Goal: Task Accomplishment & Management: Use online tool/utility

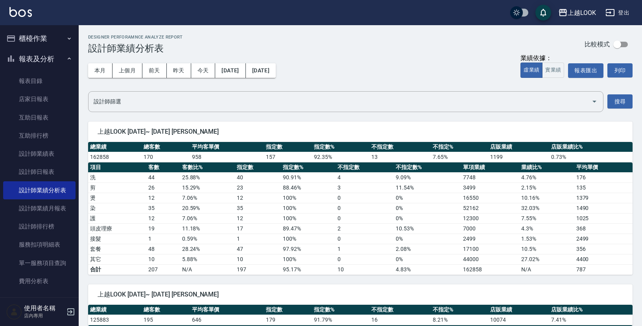
scroll to position [9, 0]
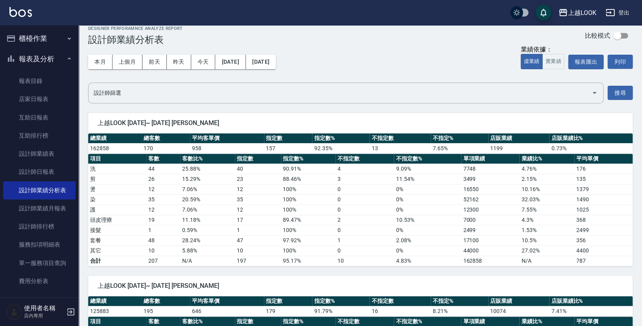
click at [41, 42] on button "櫃檯作業" at bounding box center [39, 38] width 72 height 20
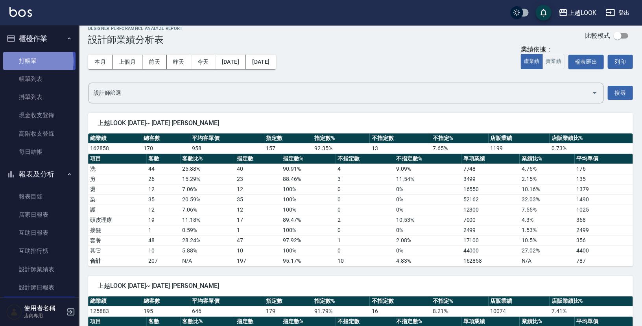
click at [31, 61] on link "打帳單" at bounding box center [39, 61] width 72 height 18
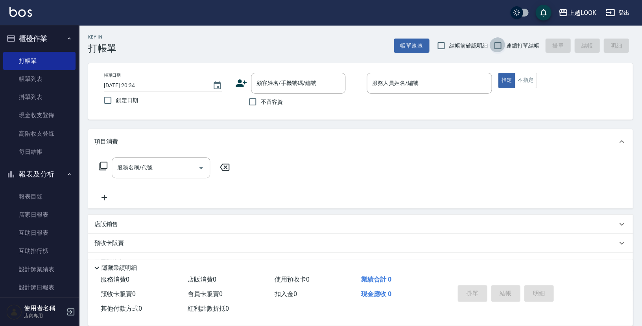
click at [502, 46] on input "連續打單結帳" at bounding box center [497, 45] width 17 height 17
checkbox input "true"
click at [253, 100] on input "不留客資" at bounding box center [252, 102] width 17 height 17
checkbox input "true"
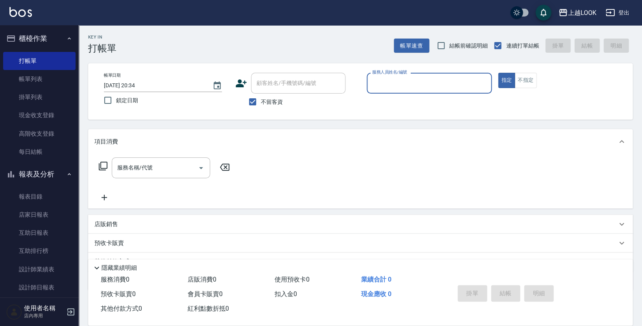
click at [397, 84] on input "服務人員姓名/編號" at bounding box center [429, 83] width 118 height 14
type input "[PERSON_NAME]-100"
type button "true"
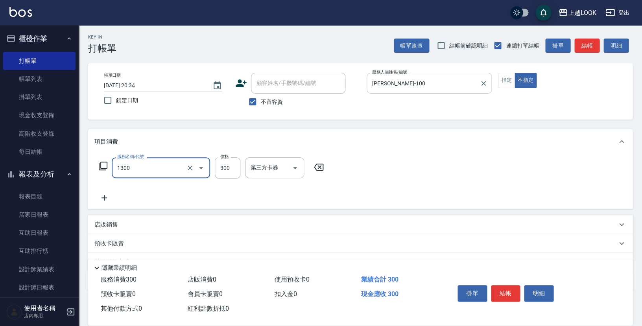
type input "一般洗髮(1300)"
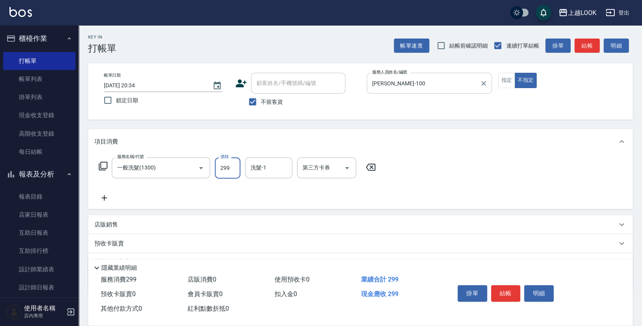
type input "299"
type input "[PERSON_NAME]-93"
click at [506, 291] on button "結帳" at bounding box center [506, 293] width 30 height 17
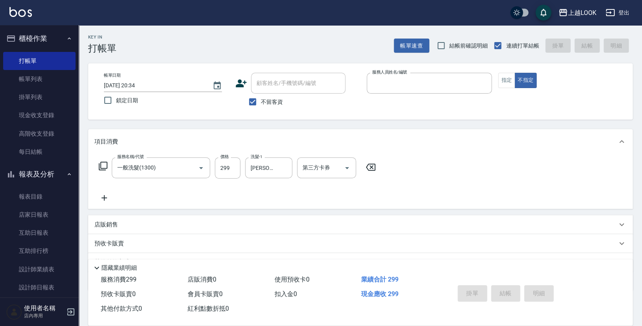
type input "1"
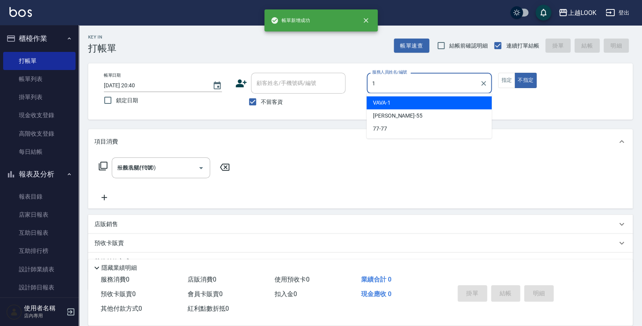
type input "[DATE] 20:40"
type input "[PERSON_NAME]-100"
type button "false"
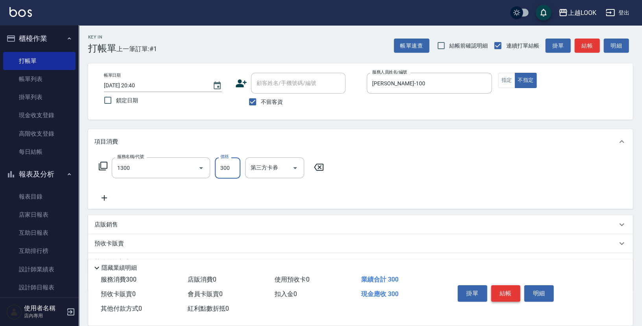
type input "一般洗髮(1300)"
type input "299"
type input "[PERSON_NAME]-93"
click at [498, 293] on button "結帳" at bounding box center [506, 293] width 30 height 17
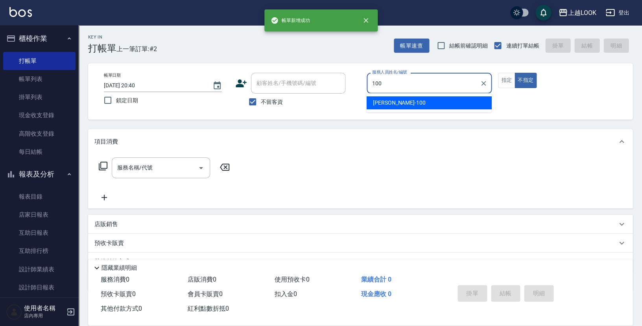
type input "[PERSON_NAME]-100"
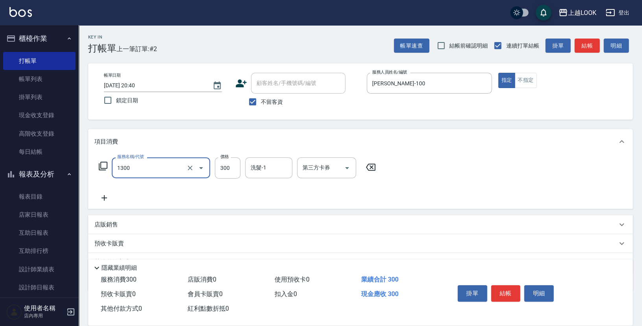
type input "一般洗髮(1300)"
type input "350"
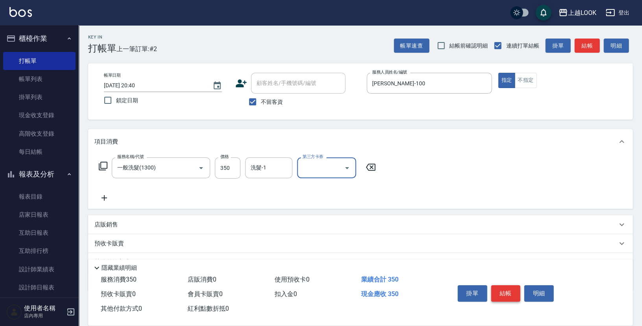
click at [502, 286] on button "結帳" at bounding box center [506, 293] width 30 height 17
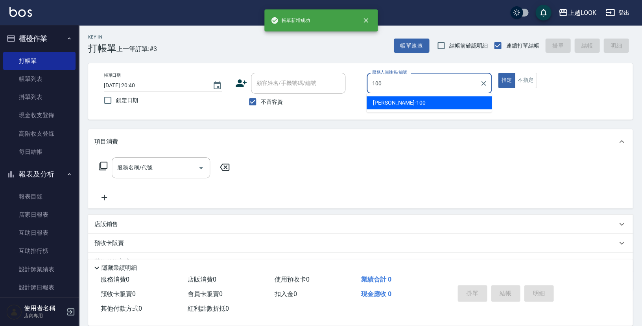
type input "[PERSON_NAME]-100"
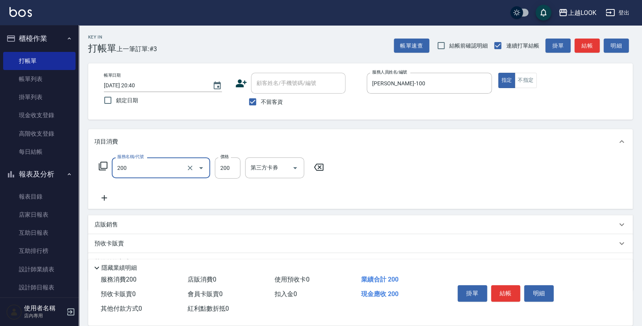
type input "剪髮(200)"
type input "400"
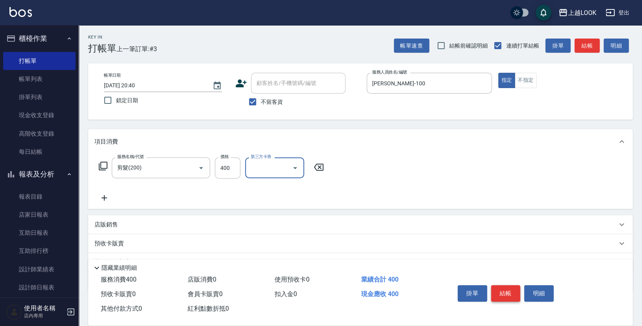
click at [498, 286] on button "結帳" at bounding box center [506, 293] width 30 height 17
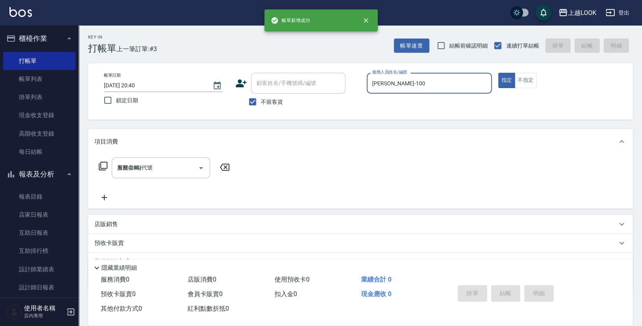
type input "[DATE] 20:41"
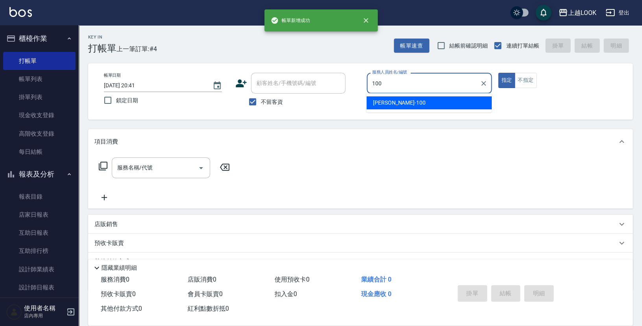
type input "[PERSON_NAME]-100"
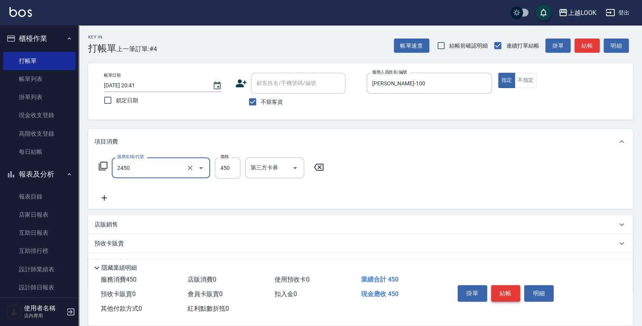
type input "C剪髮套餐(2450)"
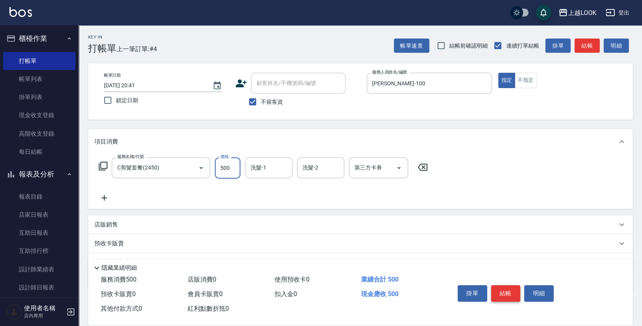
type input "500"
click at [498, 289] on button "結帳" at bounding box center [506, 293] width 30 height 17
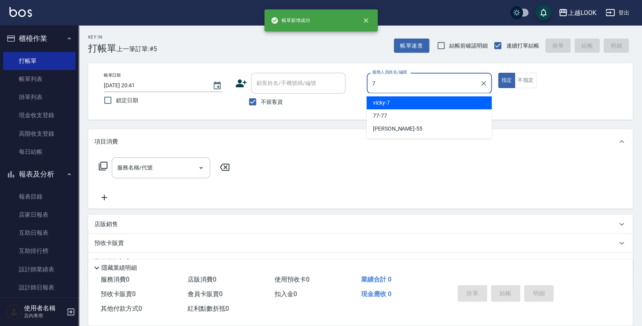
type input "vicky-7"
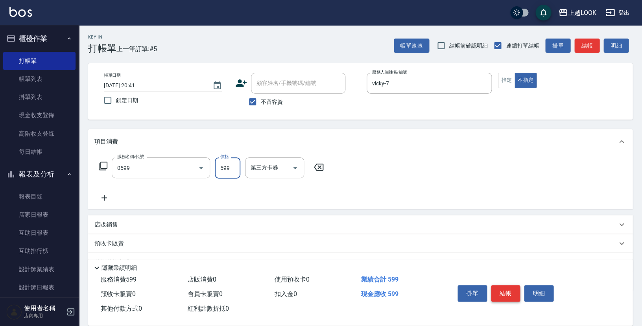
type input "精油-599(0599)"
type input "600"
click at [501, 290] on button "結帳" at bounding box center [506, 293] width 30 height 17
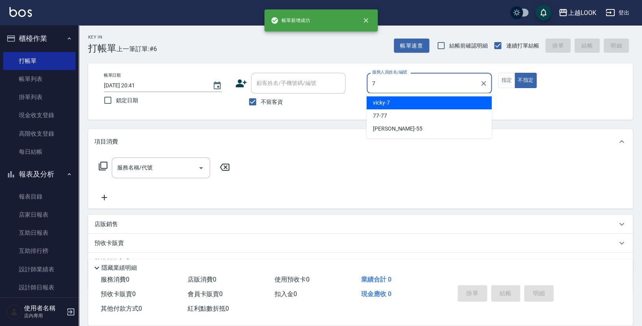
type input "vicky-7"
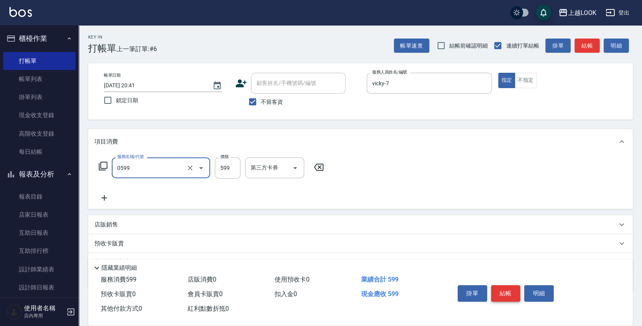
type input "精油-599(0599)"
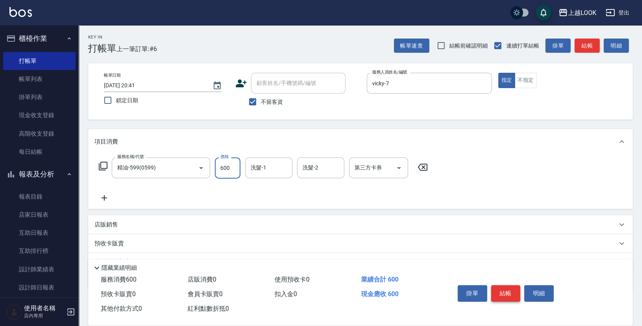
type input "600"
type input "[PERSON_NAME]-100"
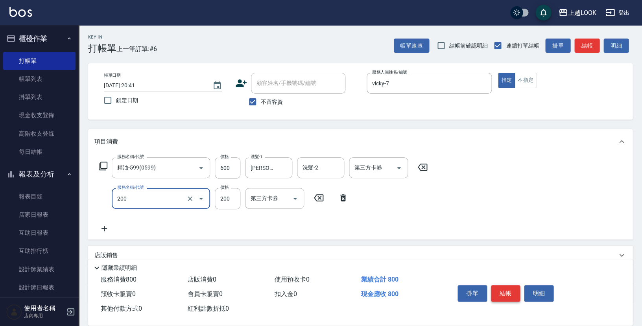
type input "剪髮(200)"
type input "300"
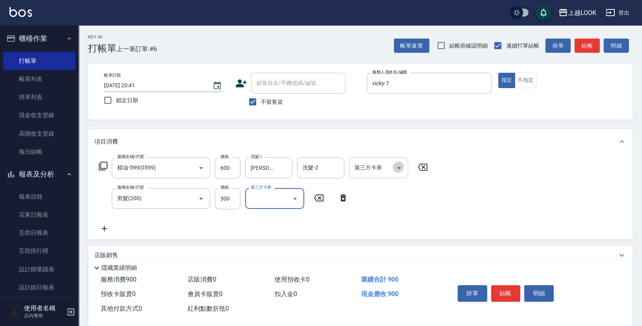
click at [400, 165] on icon "Open" at bounding box center [398, 167] width 9 height 9
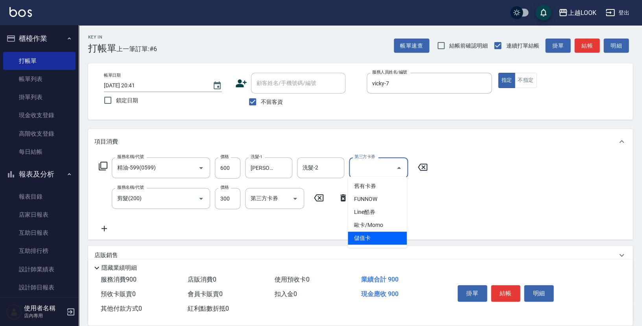
click at [376, 238] on span "儲值卡" at bounding box center [377, 238] width 59 height 13
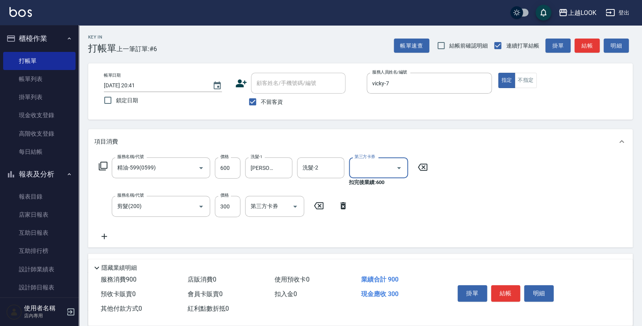
type input "儲值卡"
click at [296, 204] on icon "Open" at bounding box center [294, 206] width 9 height 9
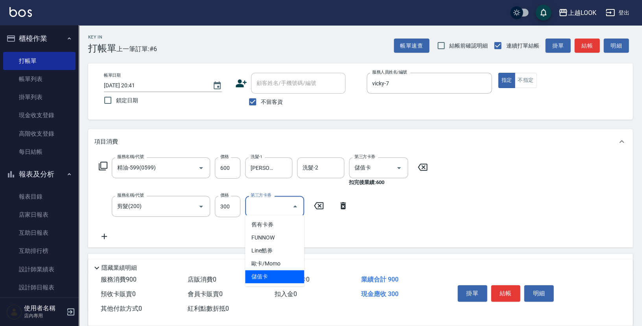
click at [278, 275] on span "儲值卡" at bounding box center [274, 276] width 59 height 13
type input "儲值卡"
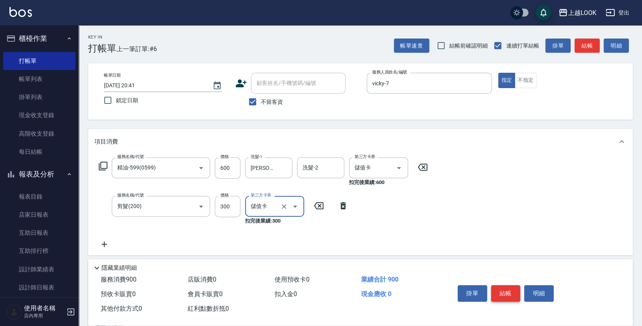
click at [515, 296] on button "結帳" at bounding box center [506, 293] width 30 height 17
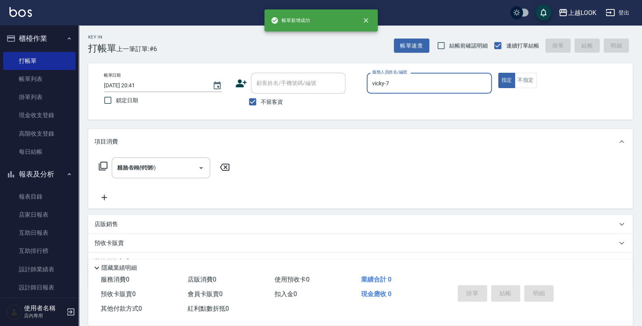
type input "[DATE] 20:42"
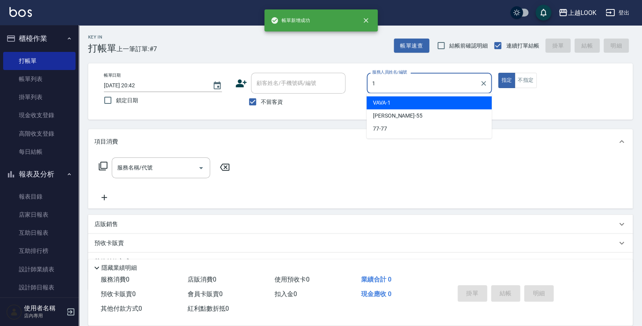
type input "VAVA-1"
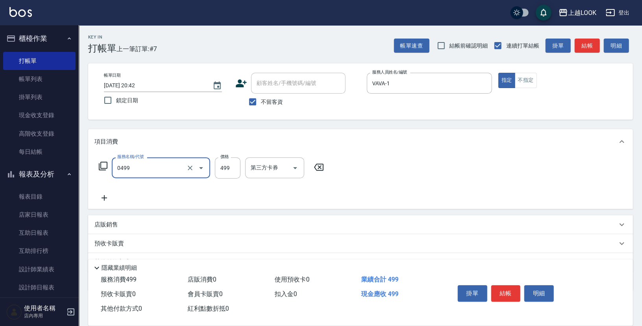
type input "去角質-499(0499)"
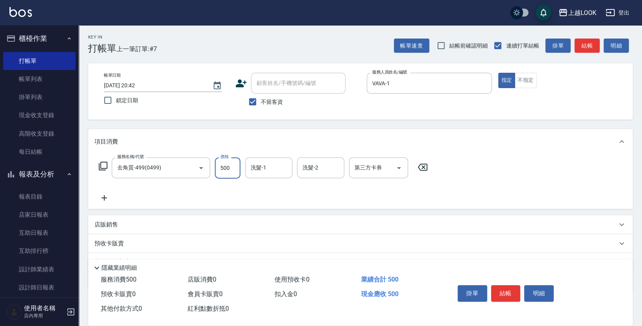
type input "500"
type input "[PERSON_NAME]-93"
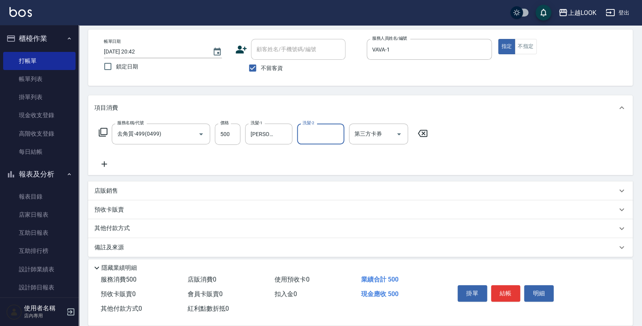
click at [107, 187] on p "店販銷售" at bounding box center [106, 191] width 24 height 8
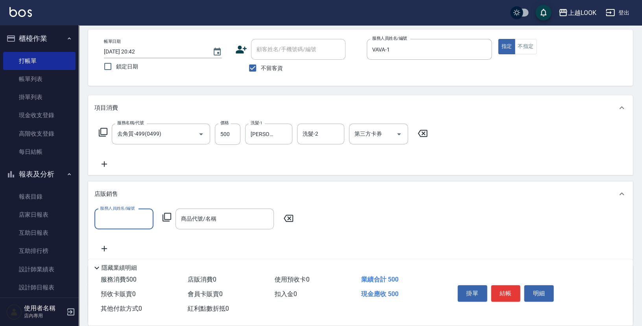
scroll to position [0, 0]
type input "VAVA-1"
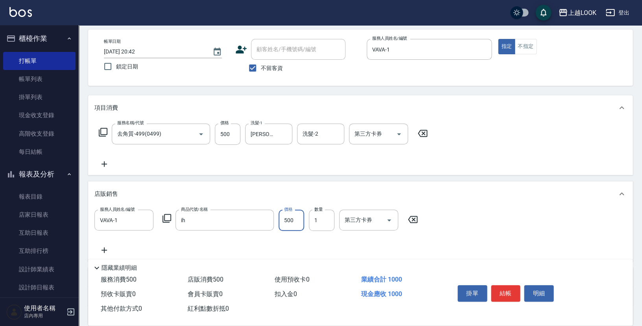
type input "IH蜂膠頭皮水"
click at [507, 287] on button "結帳" at bounding box center [506, 293] width 30 height 17
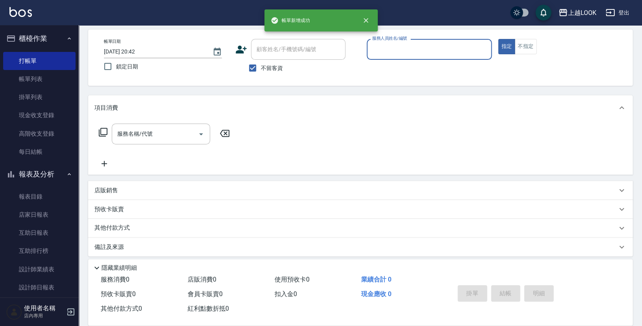
scroll to position [34, 0]
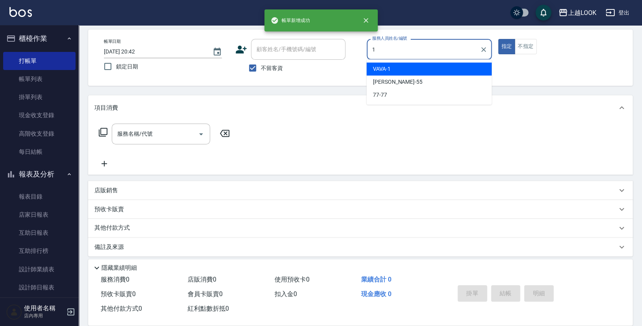
type input "VAVA-1"
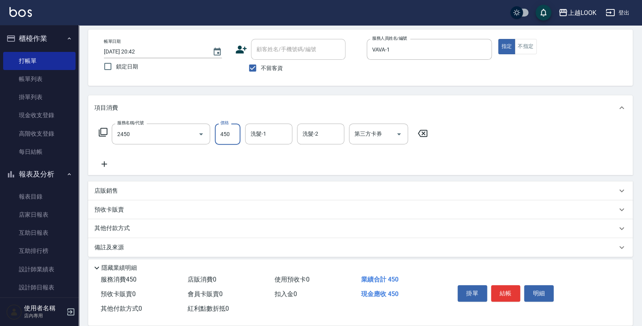
type input "C剪髮套餐(2450)"
type input "[PERSON_NAME]-93"
click at [513, 288] on button "結帳" at bounding box center [506, 293] width 30 height 17
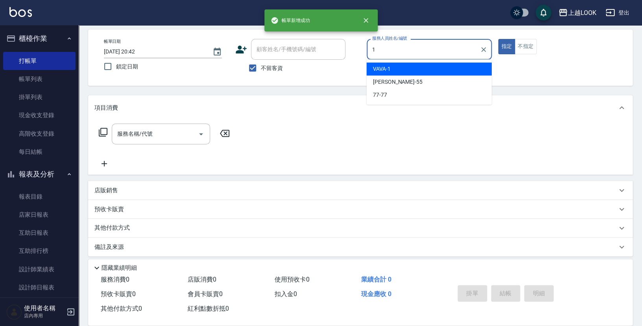
type input "VAVA-1"
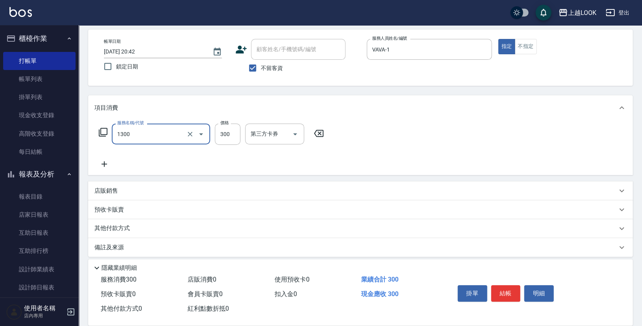
type input "一般洗髮(1300)"
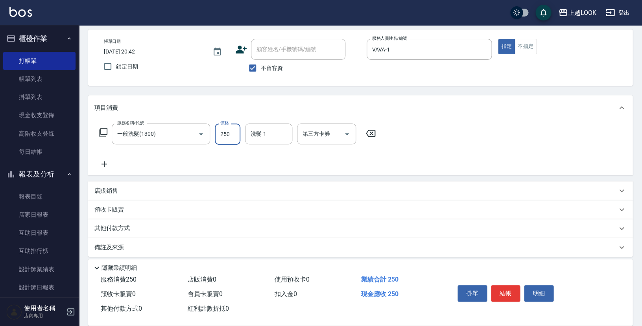
type input "250"
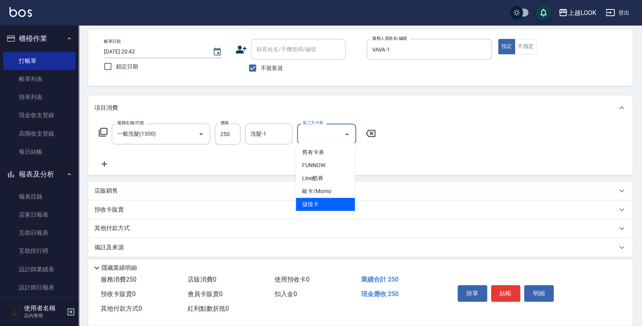
type input "儲值卡"
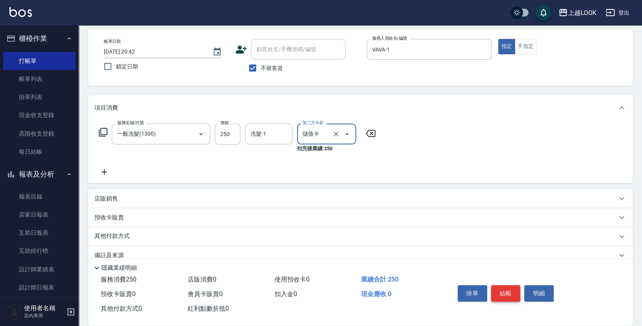
click at [506, 292] on button "結帳" at bounding box center [506, 293] width 30 height 17
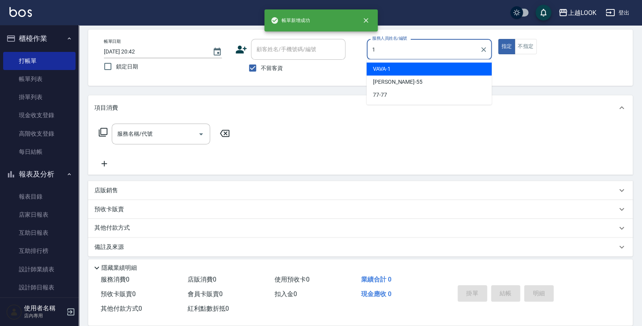
type input "VAVA-1"
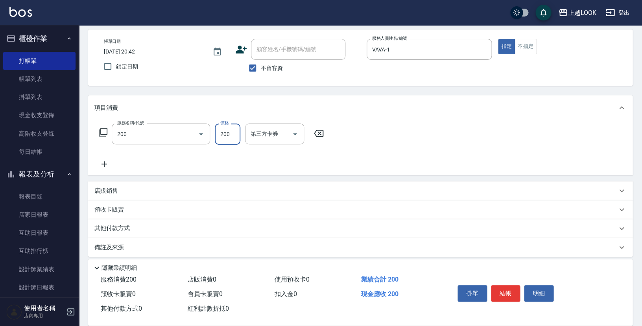
type input "剪髮(200)"
type input "250"
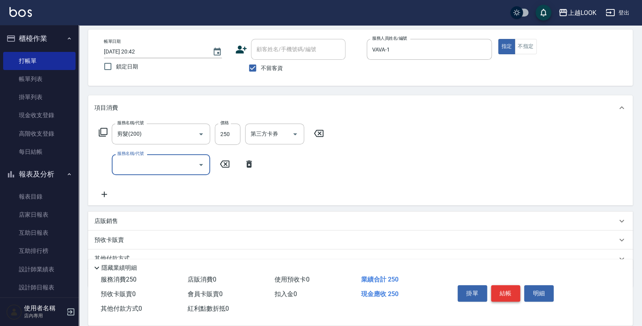
click at [501, 288] on button "結帳" at bounding box center [506, 293] width 30 height 17
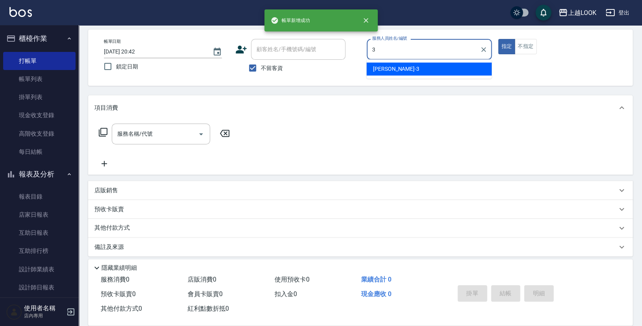
type input "[PERSON_NAME]-3"
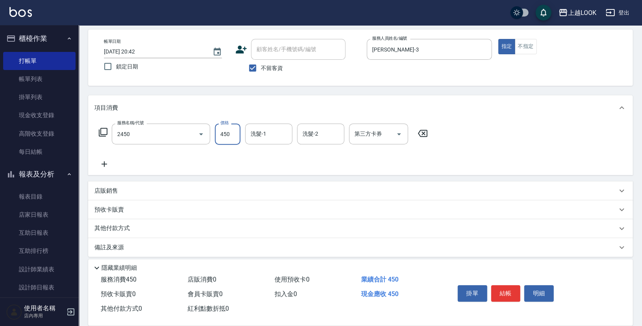
type input "C剪髮套餐(2450)"
type input "[PERSON_NAME]-93"
click at [510, 294] on button "結帳" at bounding box center [506, 293] width 30 height 17
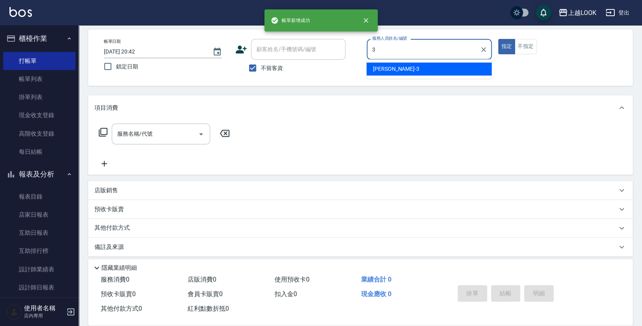
type input "[PERSON_NAME]-3"
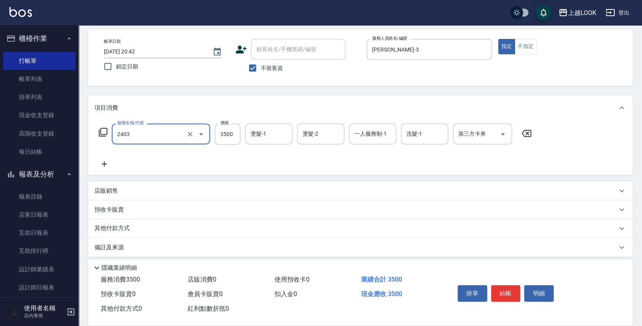
type input "燙髮C餐(長髮)(2403)"
type input "2500"
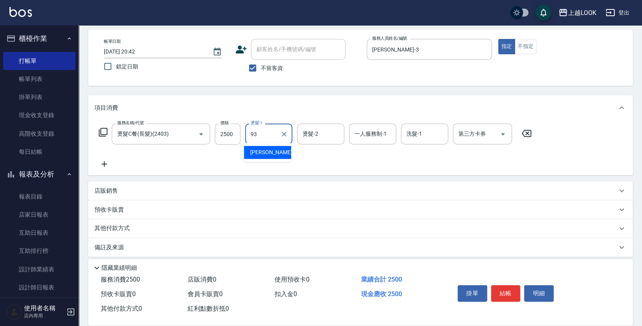
type input "[PERSON_NAME]-93"
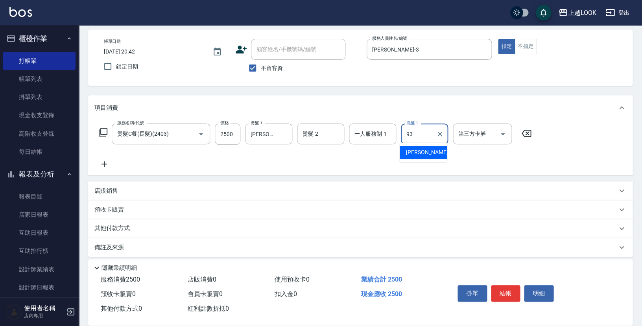
type input "[PERSON_NAME]-93"
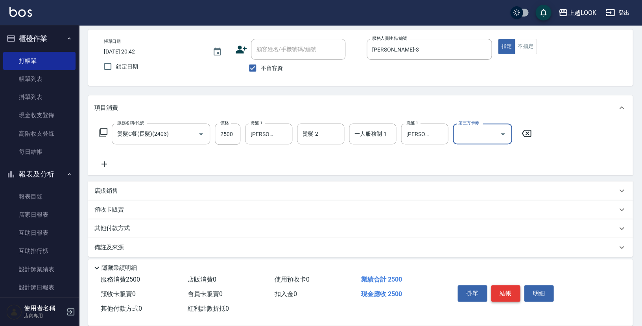
click at [508, 286] on button "結帳" at bounding box center [506, 293] width 30 height 17
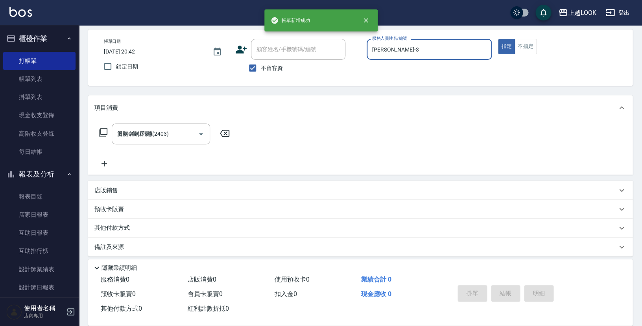
type input "[DATE] 20:43"
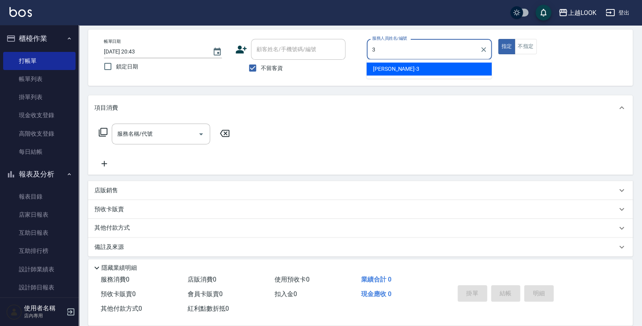
type input "[PERSON_NAME]-3"
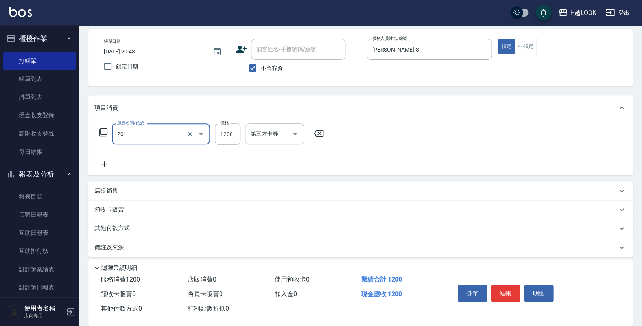
type input "一般燙(改金額)(201)"
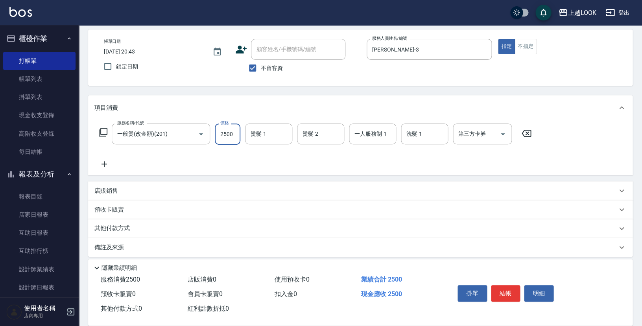
type input "2500"
click at [103, 192] on p "店販銷售" at bounding box center [106, 191] width 24 height 8
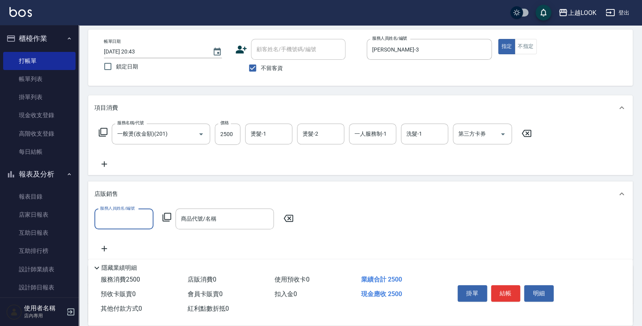
scroll to position [0, 0]
type input "[PERSON_NAME]-3"
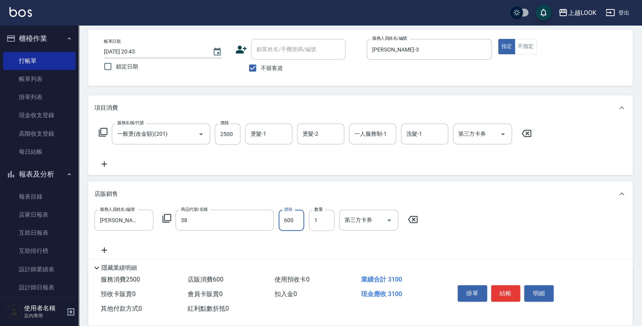
type input "蜂膠頭皮水"
type input "540"
click at [509, 292] on button "結帳" at bounding box center [506, 293] width 30 height 17
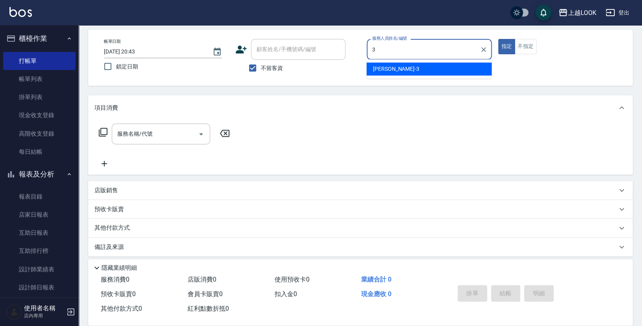
type input "[PERSON_NAME]-3"
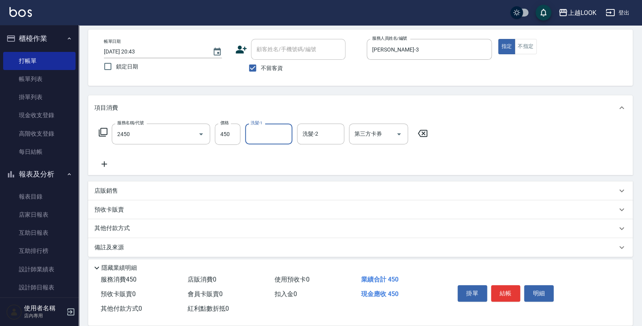
type input "C剪髮套餐(2450)"
click at [512, 286] on button "結帳" at bounding box center [506, 293] width 30 height 17
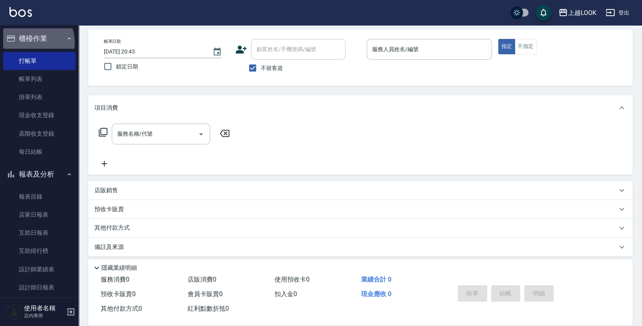
click at [31, 42] on button "櫃檯作業" at bounding box center [39, 38] width 72 height 20
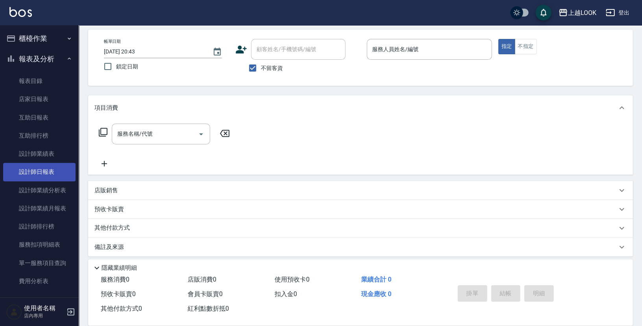
click at [41, 172] on link "設計師日報表" at bounding box center [39, 172] width 72 height 18
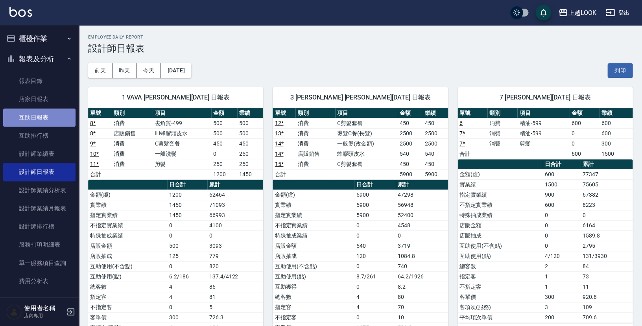
click at [44, 115] on link "互助日報表" at bounding box center [39, 118] width 72 height 18
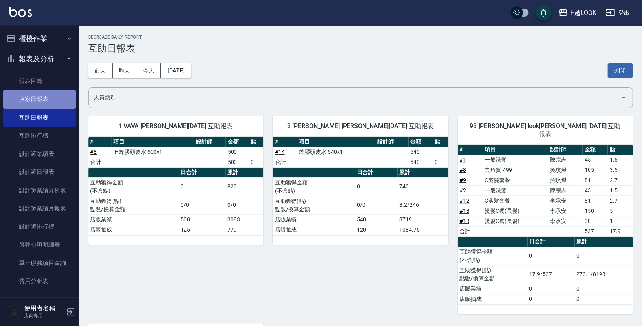
click at [41, 97] on link "店家日報表" at bounding box center [39, 99] width 72 height 18
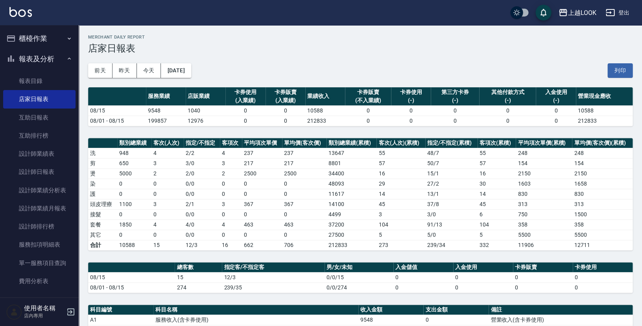
click at [39, 57] on button "報表及分析" at bounding box center [39, 59] width 72 height 20
